Goal: Information Seeking & Learning: Learn about a topic

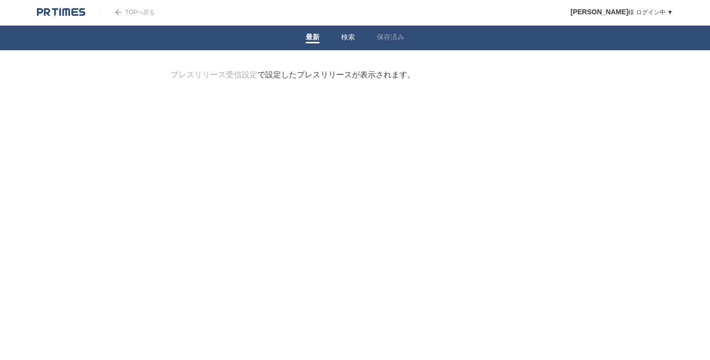
click at [353, 41] on link "検索" at bounding box center [348, 38] width 14 height 10
click at [290, 70] on form "検索ワードを入力" at bounding box center [355, 70] width 369 height 0
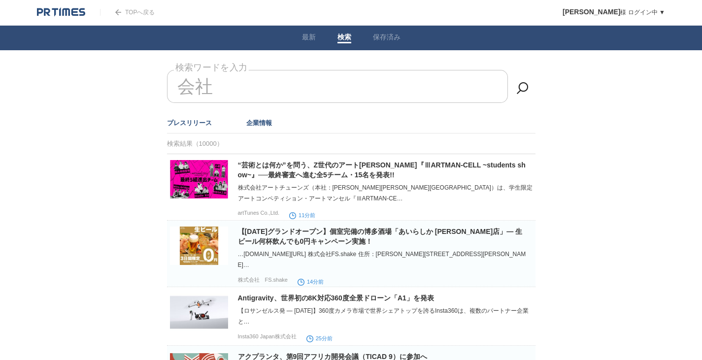
click at [266, 121] on link "企業情報" at bounding box center [259, 122] width 26 height 7
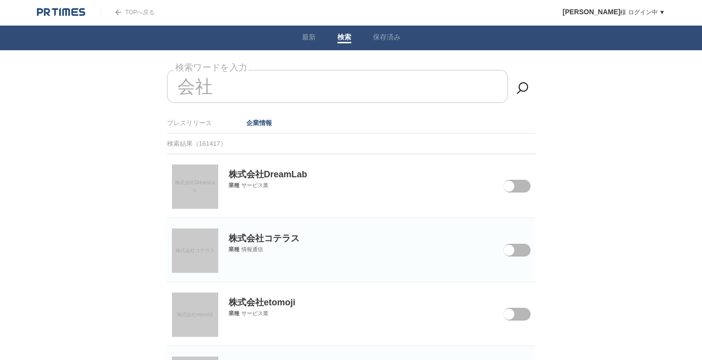
click at [200, 181] on span "株式会社DreamLab" at bounding box center [195, 186] width 40 height 13
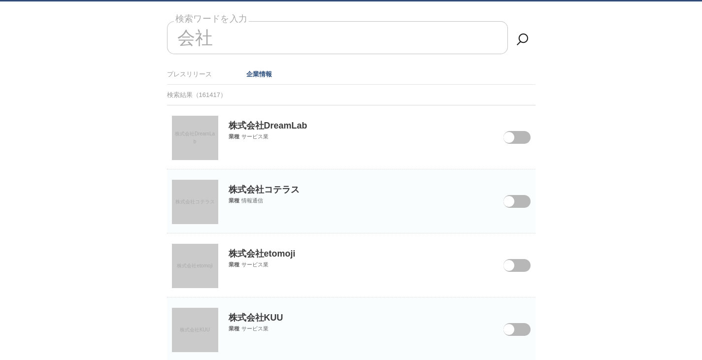
scroll to position [51, 0]
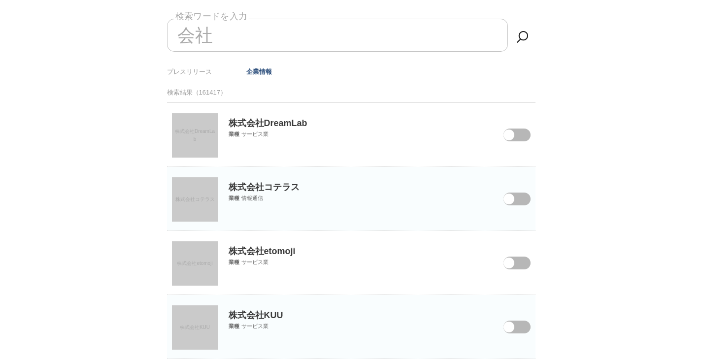
click at [211, 200] on span "株式会社コテラス" at bounding box center [194, 199] width 39 height 5
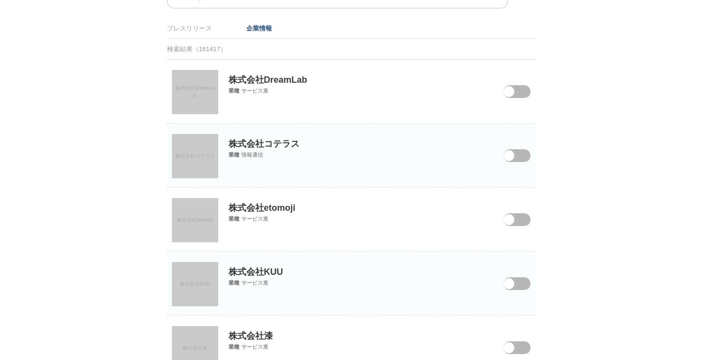
click at [212, 219] on span "株式会社etomoji" at bounding box center [194, 219] width 35 height 5
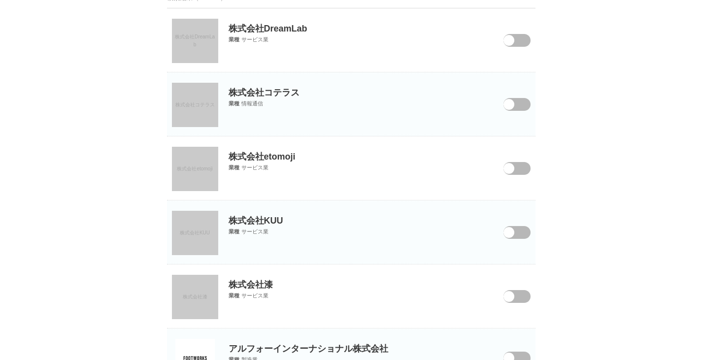
click at [201, 249] on link "株式会社KUU" at bounding box center [195, 233] width 46 height 44
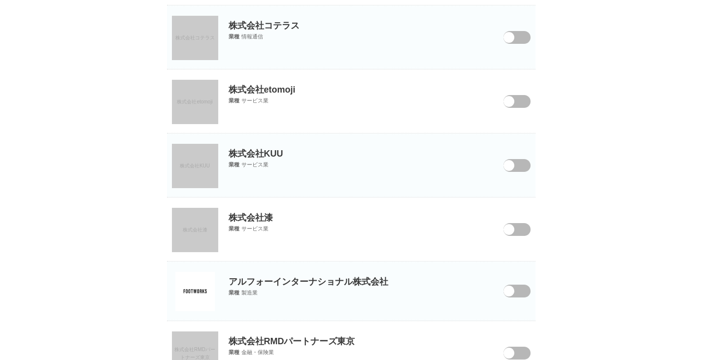
click at [200, 214] on link "株式会社漆" at bounding box center [195, 230] width 46 height 44
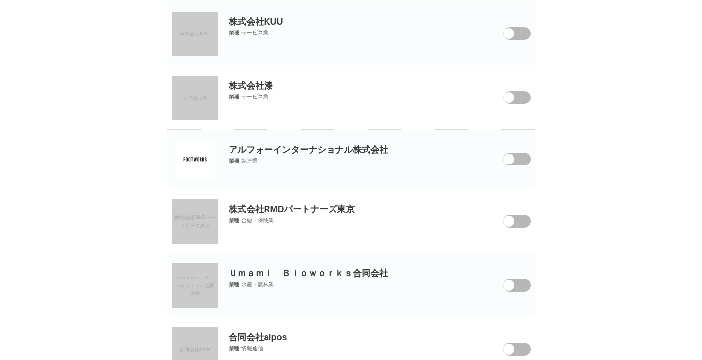
scroll to position [363, 0]
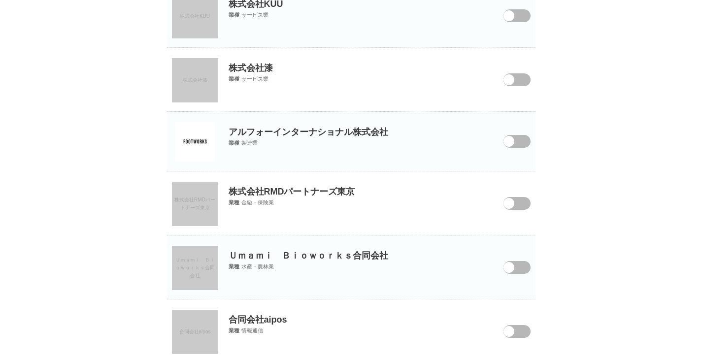
click at [196, 282] on link "Ｕｍａｍｉ　Ｂｉｏｗｏｒｋｓ合同会社" at bounding box center [195, 268] width 46 height 44
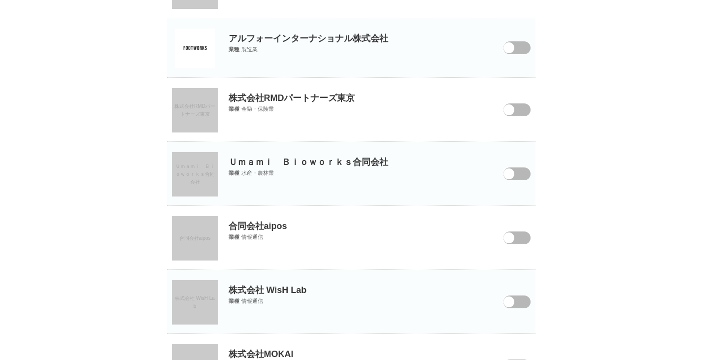
click at [196, 231] on link "合同会社aipos" at bounding box center [195, 238] width 46 height 44
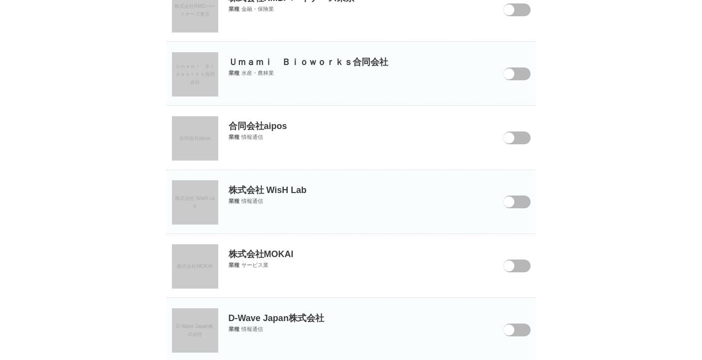
click at [201, 204] on link "株式会社 WisH Lab" at bounding box center [195, 202] width 46 height 44
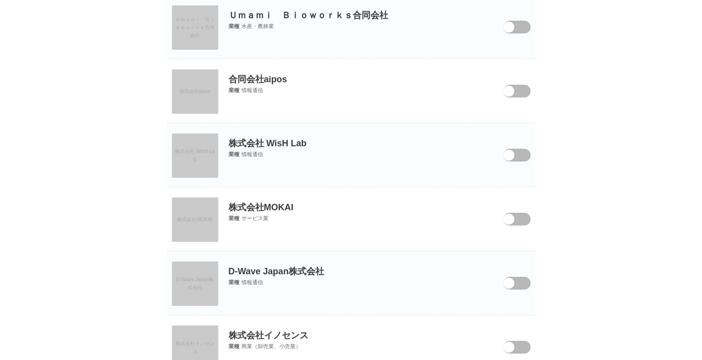
click at [194, 228] on link "株式会社MOKAI" at bounding box center [195, 220] width 46 height 44
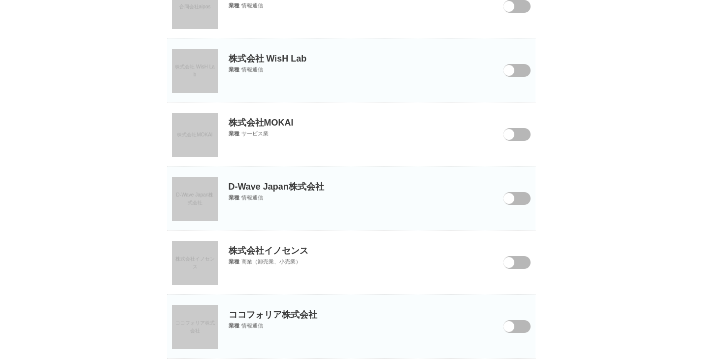
click at [199, 183] on link "D-Wave Japan株式会社" at bounding box center [195, 199] width 46 height 44
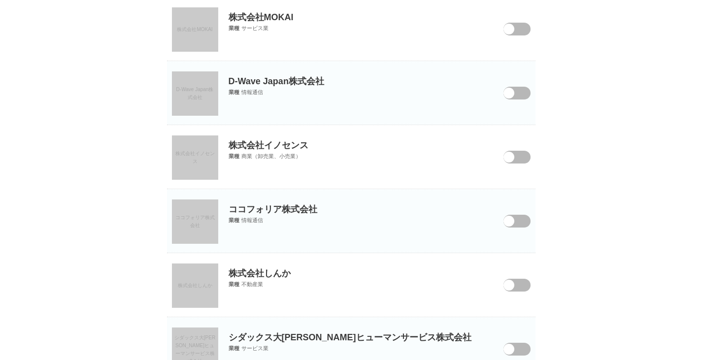
click at [201, 161] on link "株式会社イノセンス" at bounding box center [195, 158] width 46 height 44
click at [197, 225] on span "ココフォリア株式会社" at bounding box center [194, 221] width 39 height 13
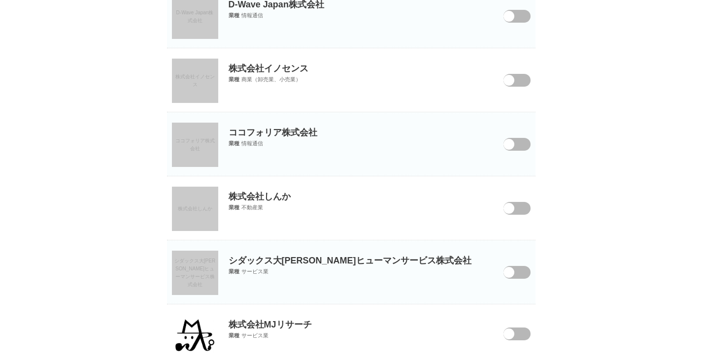
click at [196, 205] on link "株式会社しんか" at bounding box center [195, 209] width 46 height 44
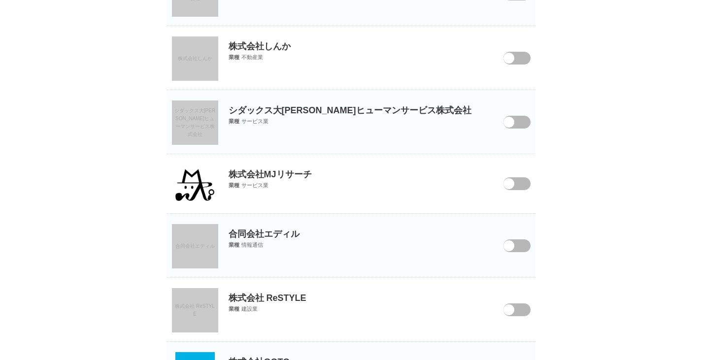
click at [192, 239] on link "合同会社エディル" at bounding box center [195, 246] width 46 height 44
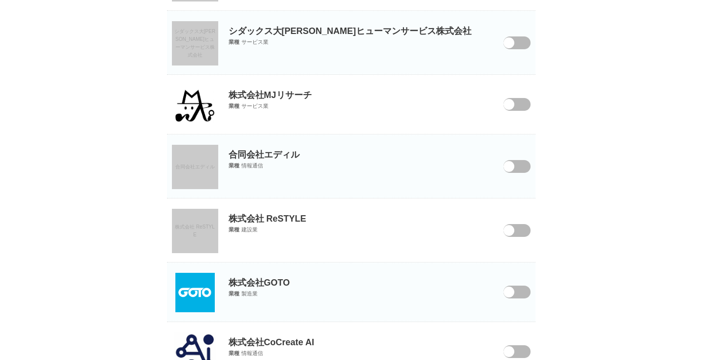
click at [193, 234] on link "株式会社 ReSTYLE" at bounding box center [195, 231] width 46 height 44
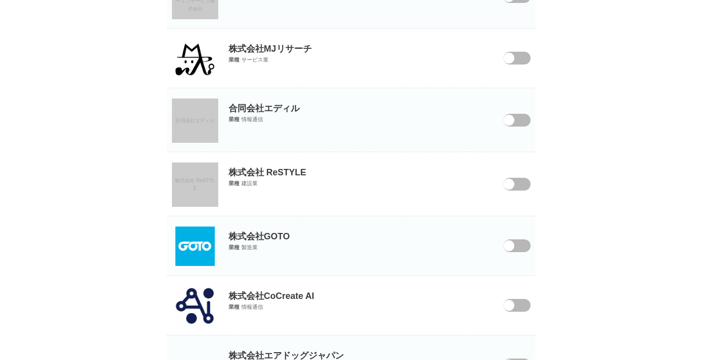
click at [190, 246] on img at bounding box center [194, 246] width 39 height 39
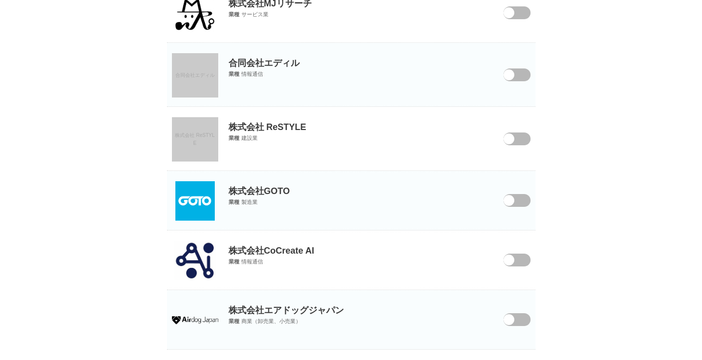
click at [190, 252] on img at bounding box center [194, 260] width 41 height 39
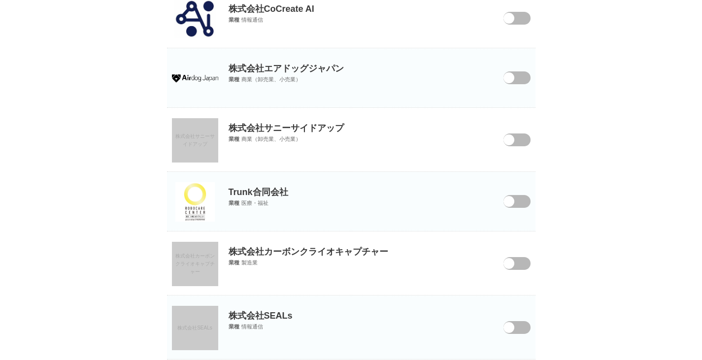
scroll to position [1435, 0]
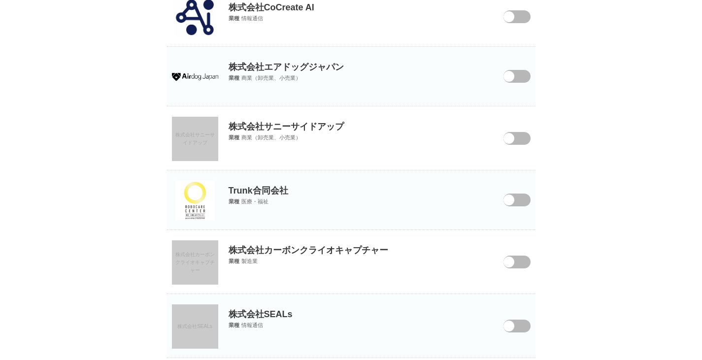
click at [209, 203] on img at bounding box center [194, 200] width 39 height 39
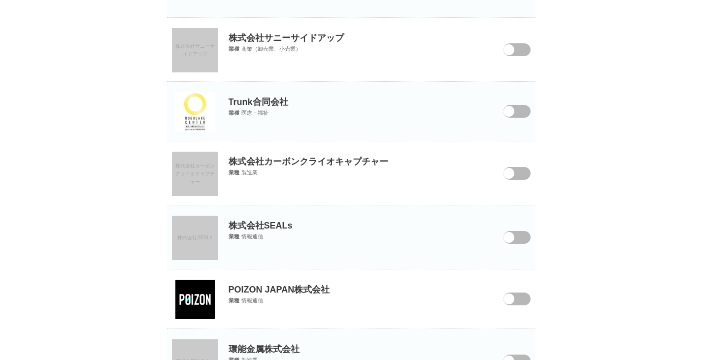
scroll to position [1529, 0]
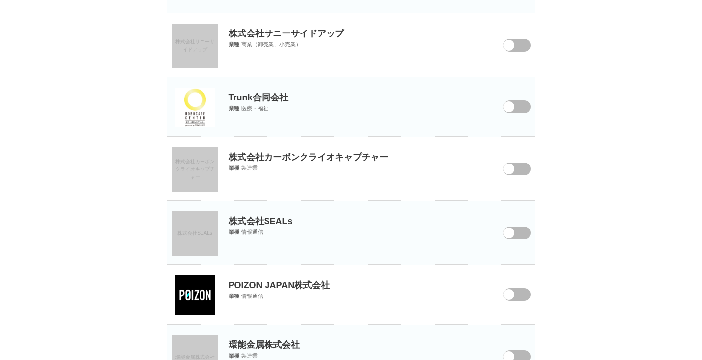
click at [202, 181] on link "株式会社カーボンクライオキャプチャー" at bounding box center [195, 169] width 46 height 44
click at [205, 246] on link "株式会社SEALs" at bounding box center [195, 233] width 46 height 44
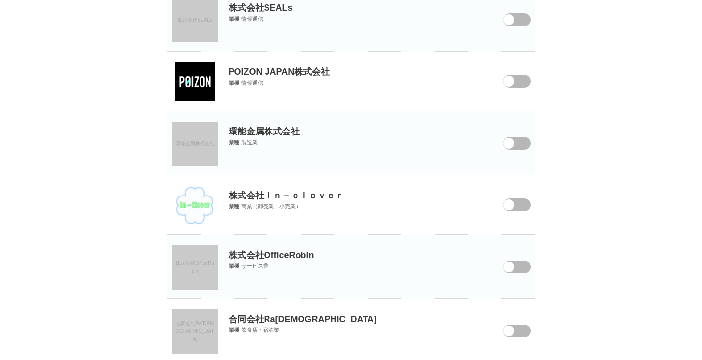
click at [194, 202] on img at bounding box center [194, 205] width 38 height 39
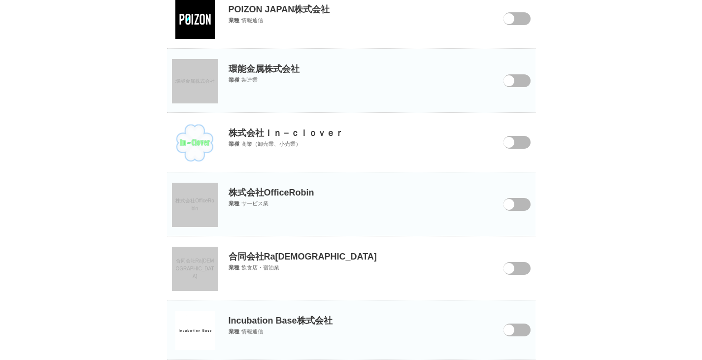
click at [194, 227] on section "株式会社OfficeRobin 株式会社OfficeRobin 業種 サービス業" at bounding box center [351, 205] width 369 height 64
click at [199, 264] on link "合同会社RaShiSa" at bounding box center [195, 269] width 46 height 44
click at [207, 208] on link "株式会社OfficeRobin" at bounding box center [195, 205] width 46 height 44
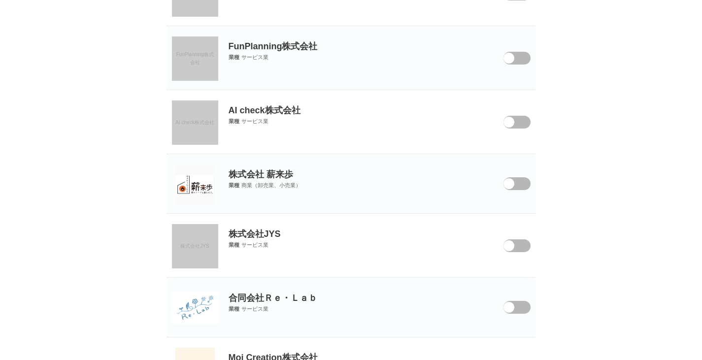
scroll to position [3962, 0]
click at [193, 125] on span "AI check株式会社" at bounding box center [194, 121] width 38 height 5
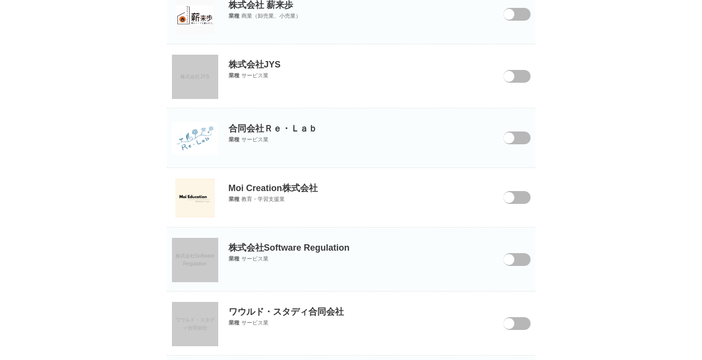
scroll to position [4132, 0]
click at [195, 208] on img at bounding box center [194, 197] width 39 height 39
click at [202, 261] on span "株式会社Software Regulation" at bounding box center [194, 259] width 39 height 13
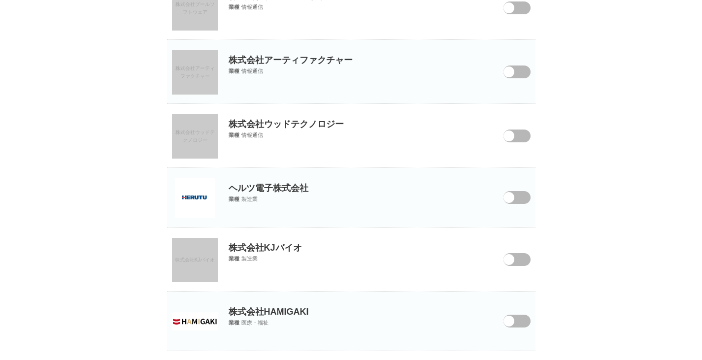
scroll to position [5070, 0]
click at [287, 119] on p "株式会社ウッドテクノロジー" at bounding box center [351, 118] width 369 height 26
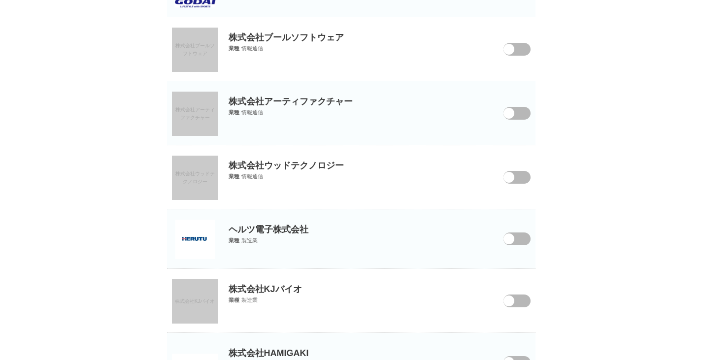
scroll to position [5029, 0]
click at [177, 173] on span "株式会社ウッドテクノロジー" at bounding box center [194, 178] width 39 height 13
click at [183, 123] on link "株式会社アーティファクチャー" at bounding box center [195, 114] width 46 height 44
click at [189, 63] on link "株式会社ブールソフトウェア" at bounding box center [195, 50] width 46 height 44
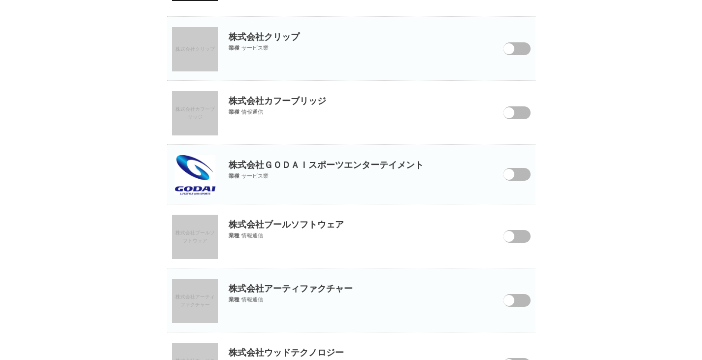
scroll to position [4841, 0]
click at [213, 116] on link "株式会社カフーブリッジ" at bounding box center [195, 114] width 46 height 44
click at [206, 54] on link "株式会社クリップ" at bounding box center [195, 50] width 46 height 44
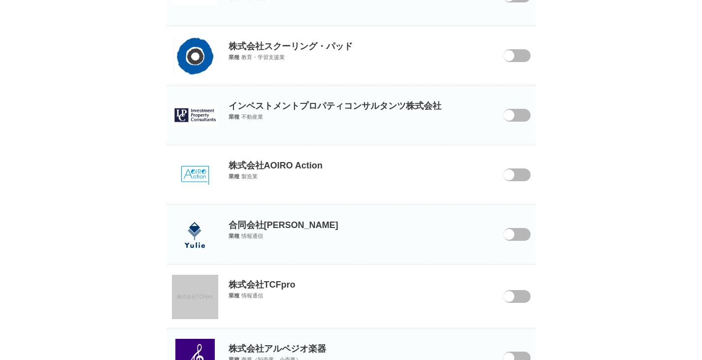
scroll to position [5396, 0]
click at [178, 172] on img at bounding box center [194, 174] width 39 height 39
click at [210, 230] on img at bounding box center [194, 234] width 39 height 39
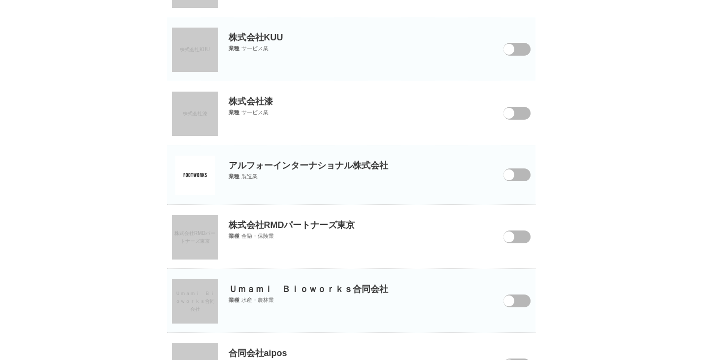
scroll to position [0, 0]
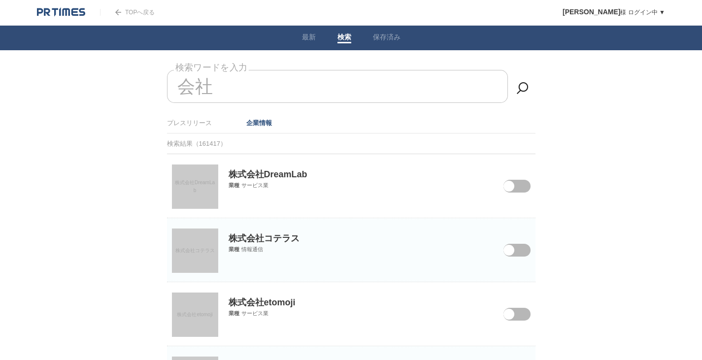
click at [255, 87] on input "会社" at bounding box center [337, 86] width 341 height 33
type input "会"
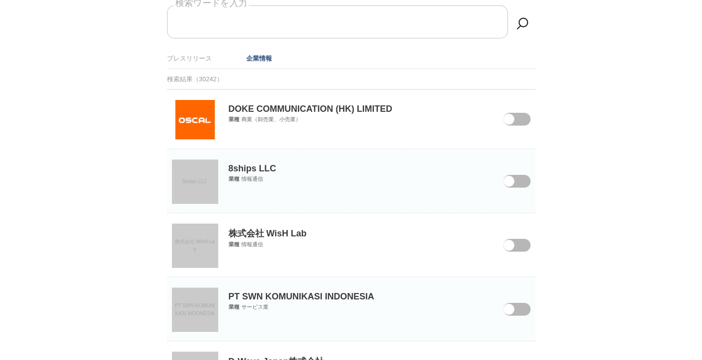
scroll to position [65, 0]
click at [201, 243] on span "株式会社 WisH Lab" at bounding box center [195, 245] width 40 height 13
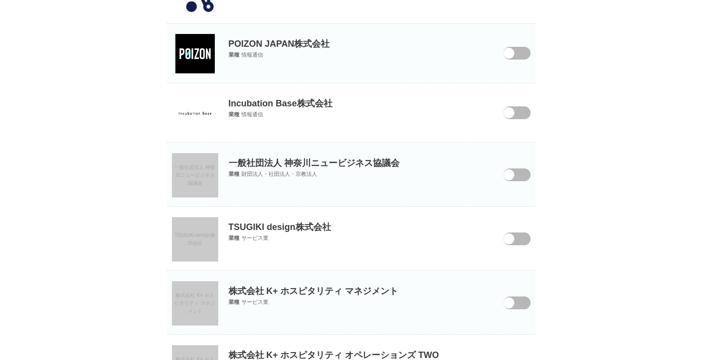
scroll to position [822, 0]
click at [201, 243] on span "TSUGIKI design株式会社" at bounding box center [195, 239] width 40 height 13
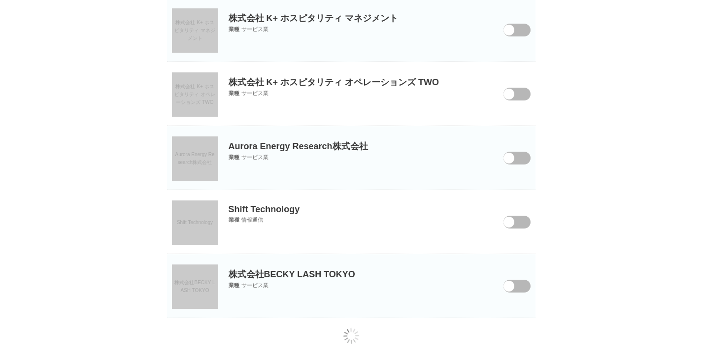
scroll to position [1097, 0]
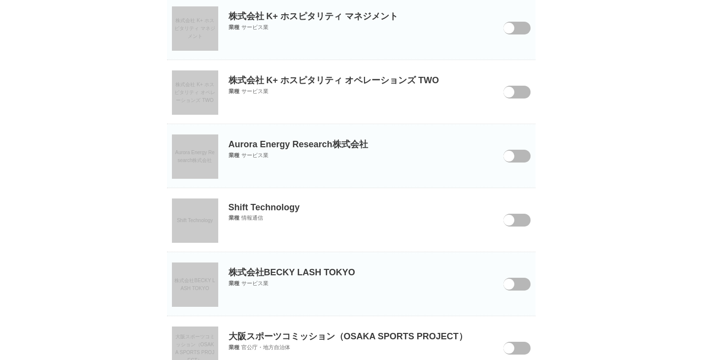
click at [199, 230] on link "Shift Technology" at bounding box center [195, 221] width 46 height 44
click at [184, 169] on link "Aurora Energy Research株式会社" at bounding box center [195, 157] width 46 height 44
click at [192, 282] on span "株式会社BECKY LASH TOKYO" at bounding box center [195, 284] width 40 height 13
